Goal: Information Seeking & Learning: Learn about a topic

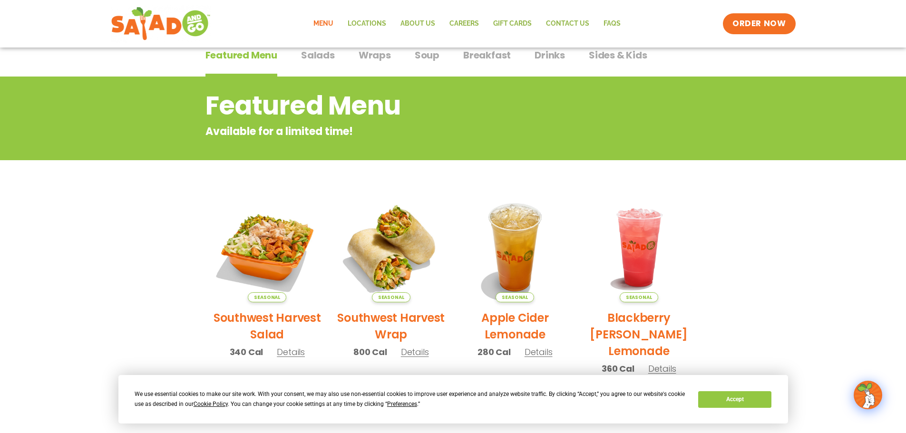
scroll to position [48, 0]
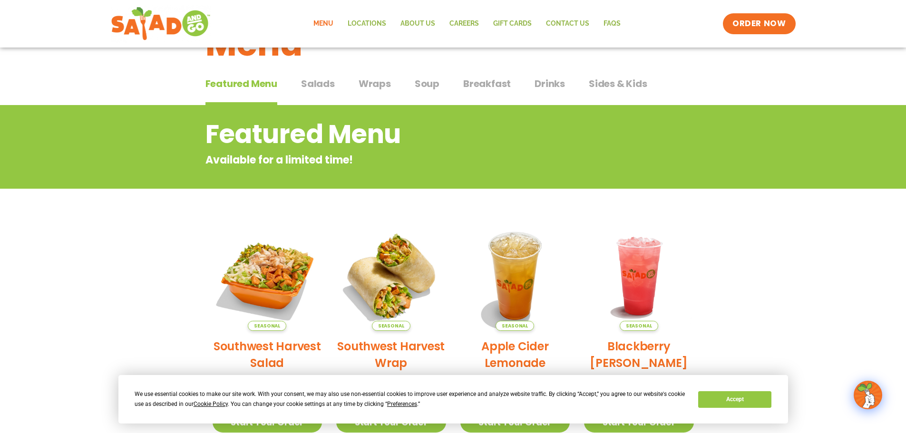
click at [327, 83] on span "Salads" at bounding box center [318, 84] width 34 height 14
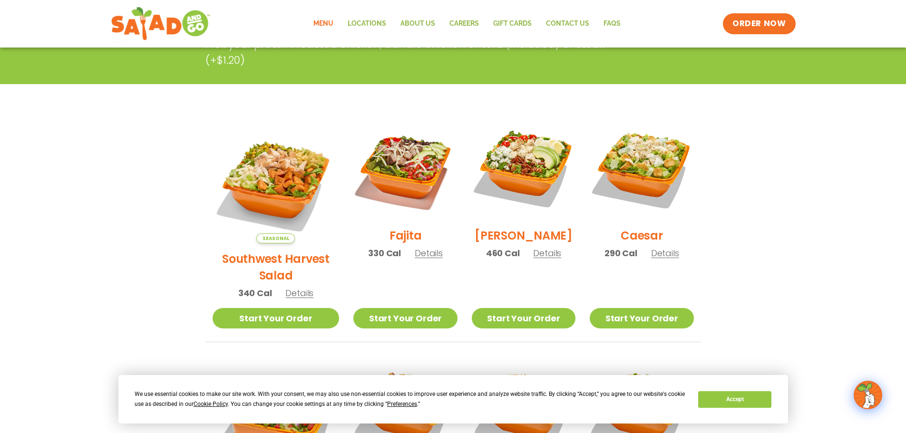
scroll to position [143, 0]
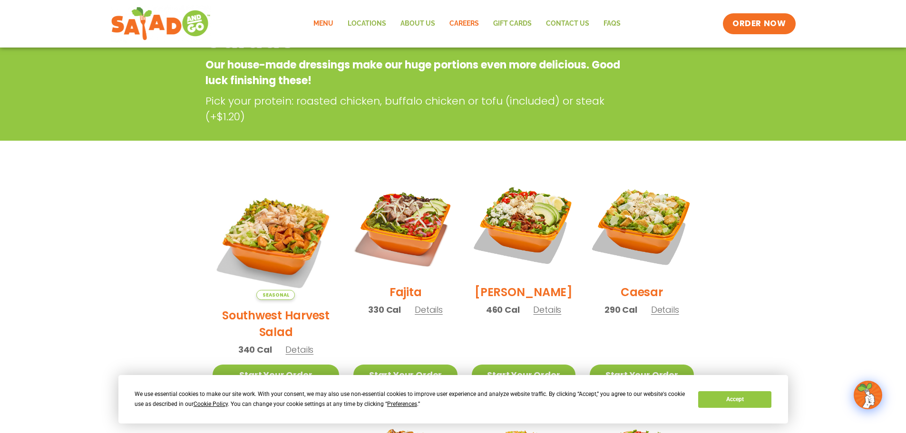
click at [485, 25] on link "Careers" at bounding box center [464, 24] width 44 height 22
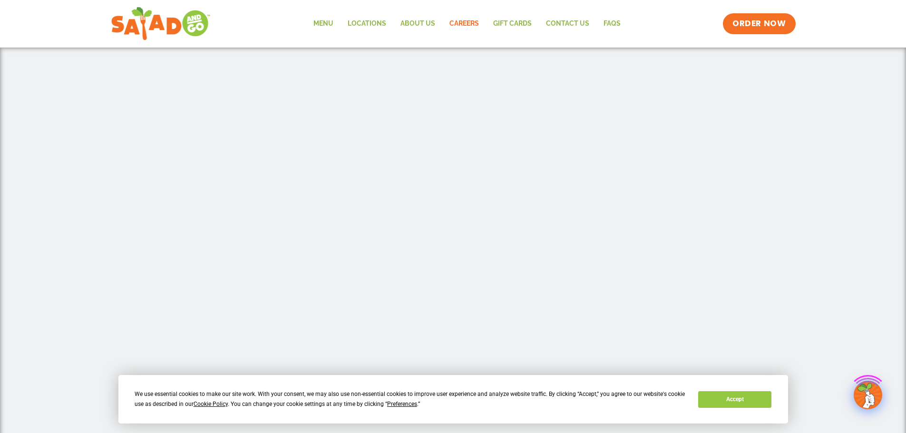
scroll to position [238, 0]
click at [325, 21] on link "Menu" at bounding box center [323, 24] width 34 height 22
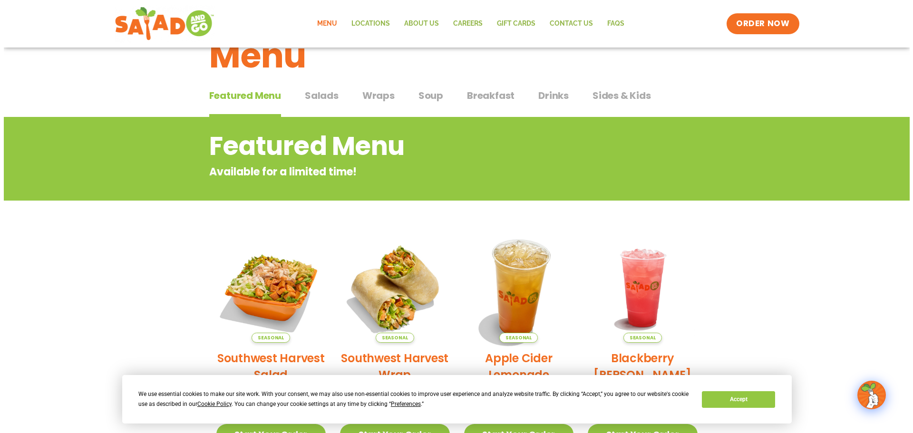
scroll to position [95, 0]
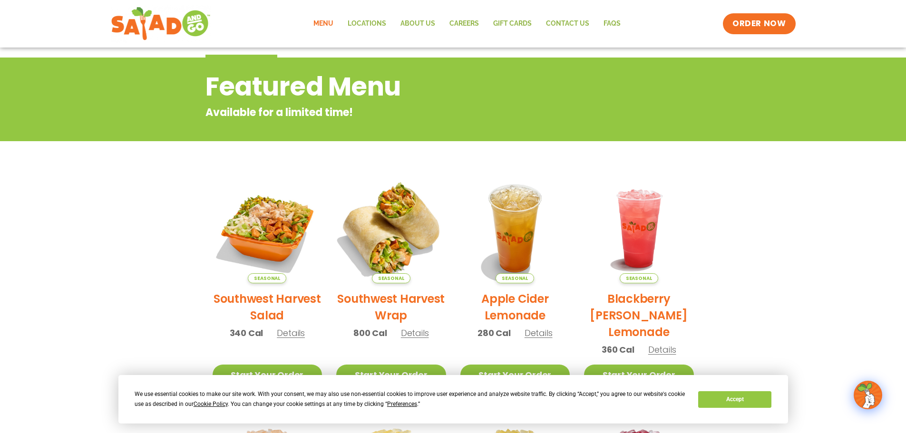
click at [413, 227] on img at bounding box center [391, 228] width 129 height 129
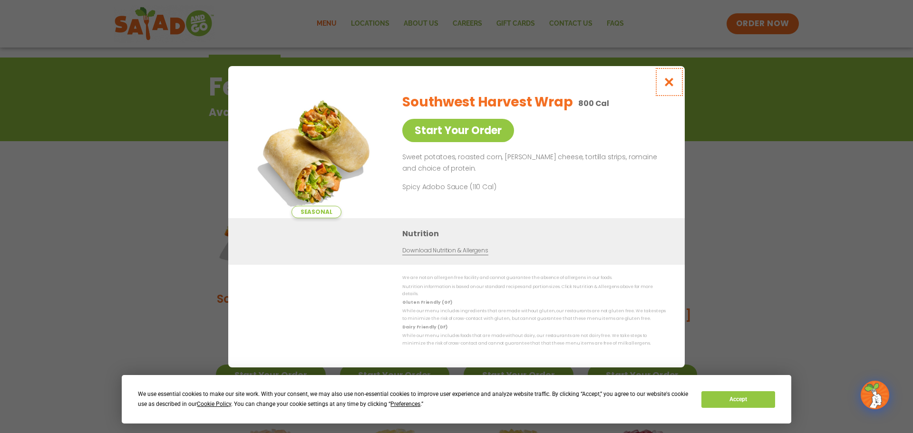
click at [669, 76] on button "Close modal" at bounding box center [669, 82] width 31 height 32
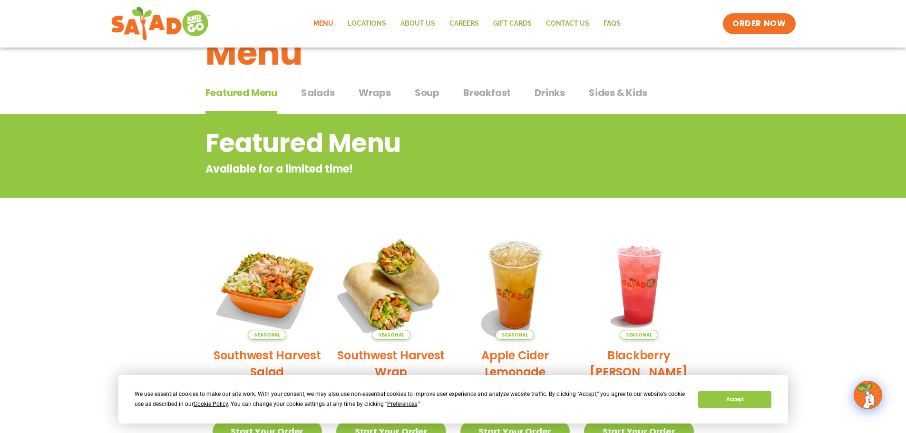
scroll to position [34, 0]
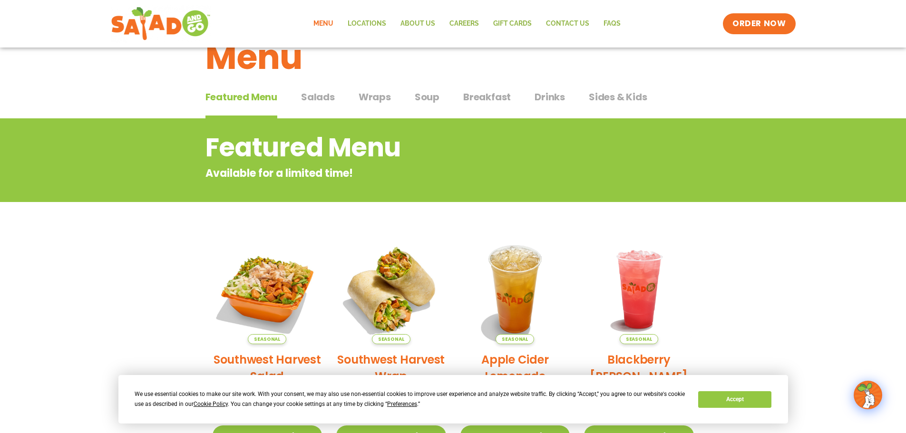
click at [318, 94] on span "Salads" at bounding box center [318, 97] width 34 height 14
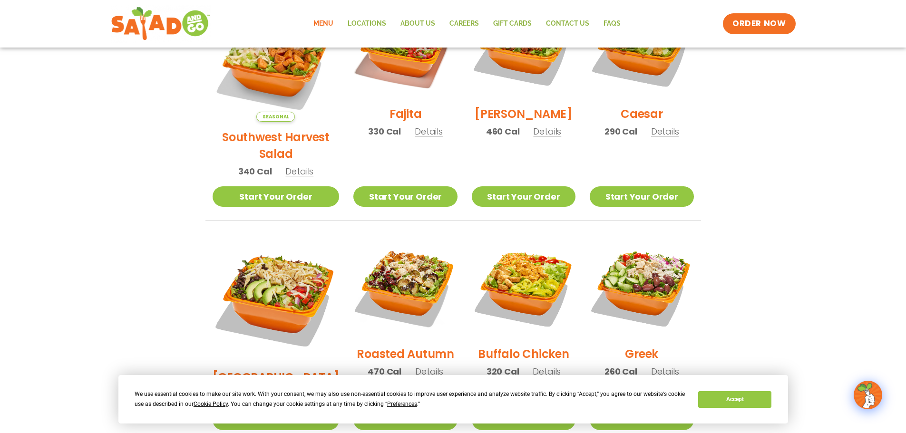
scroll to position [333, 0]
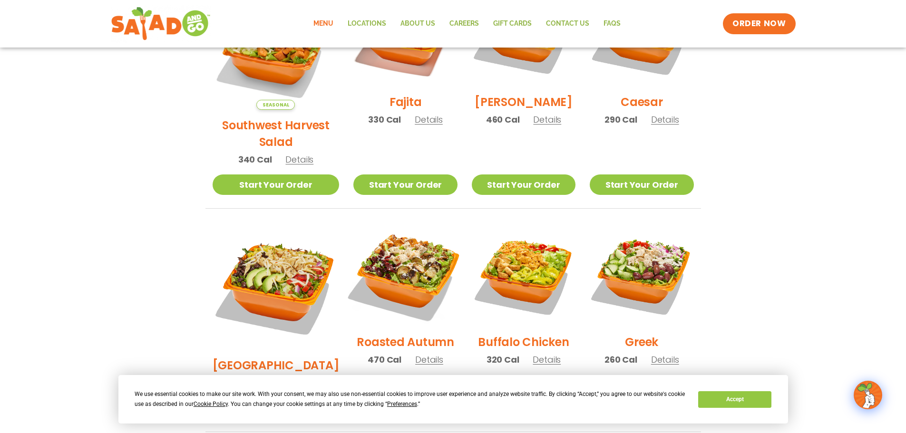
click at [395, 249] on img at bounding box center [405, 275] width 122 height 122
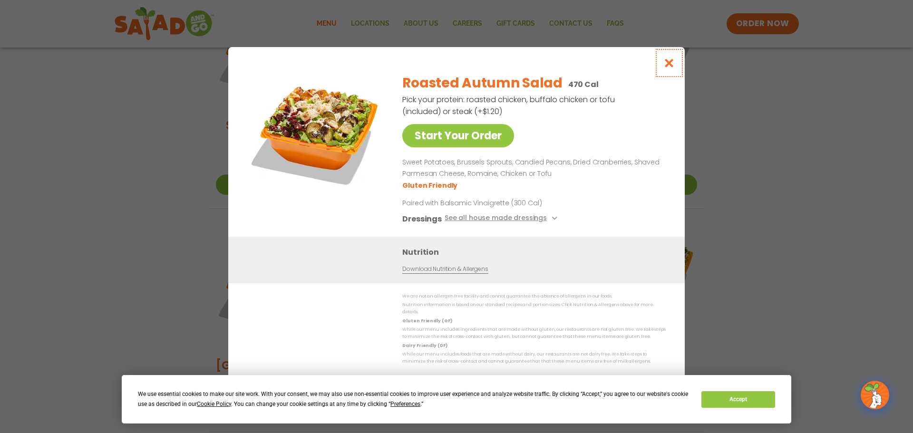
click at [669, 65] on icon "Close modal" at bounding box center [669, 63] width 12 height 10
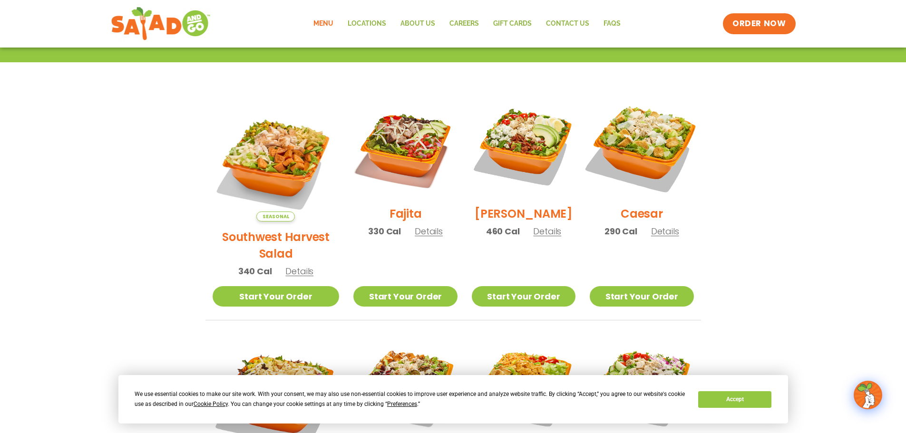
scroll to position [238, 0]
